Goal: Information Seeking & Learning: Learn about a topic

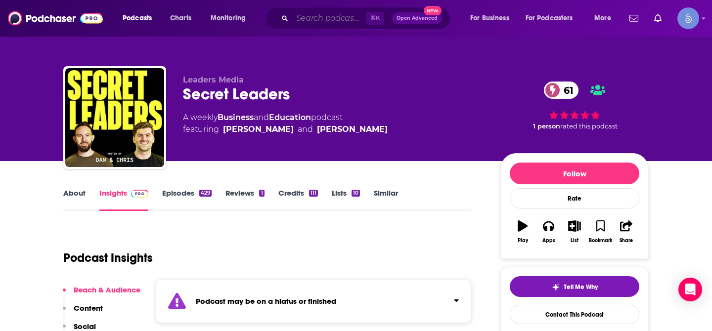
click at [321, 23] on input "Search podcasts, credits, & more..." at bounding box center [329, 18] width 74 height 16
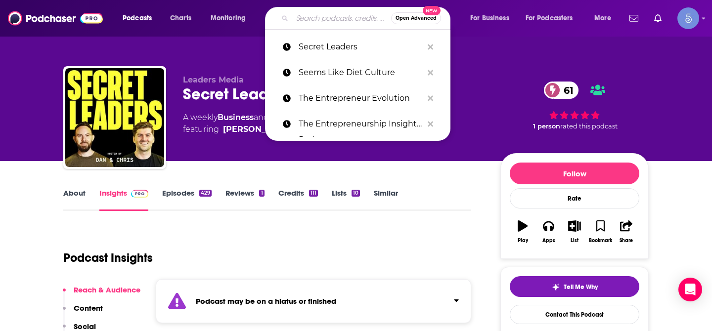
type input "w"
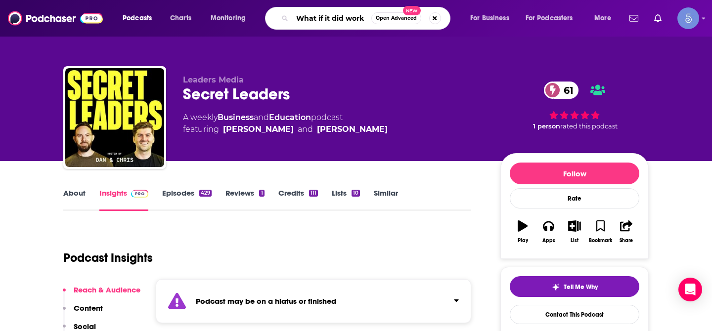
type input "What if it did work?"
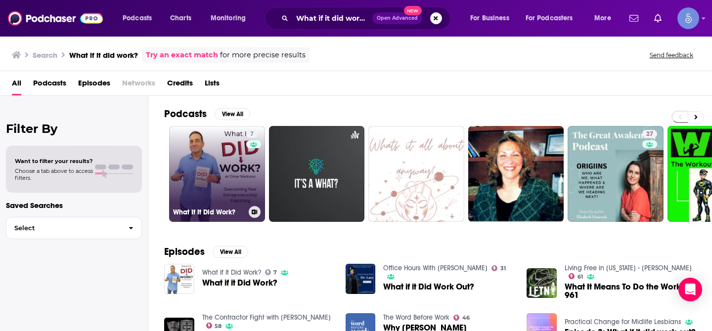
click at [231, 139] on link "7 What If It Did Work?" at bounding box center [217, 174] width 96 height 96
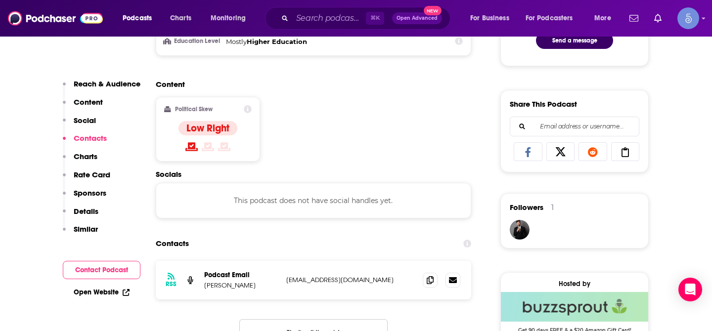
scroll to position [565, 0]
